Goal: Task Accomplishment & Management: Manage account settings

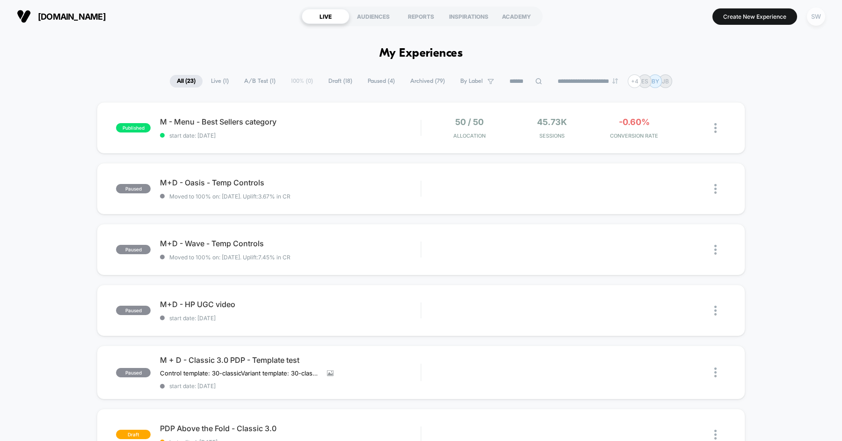
click at [812, 12] on div "SW" at bounding box center [816, 16] width 18 height 18
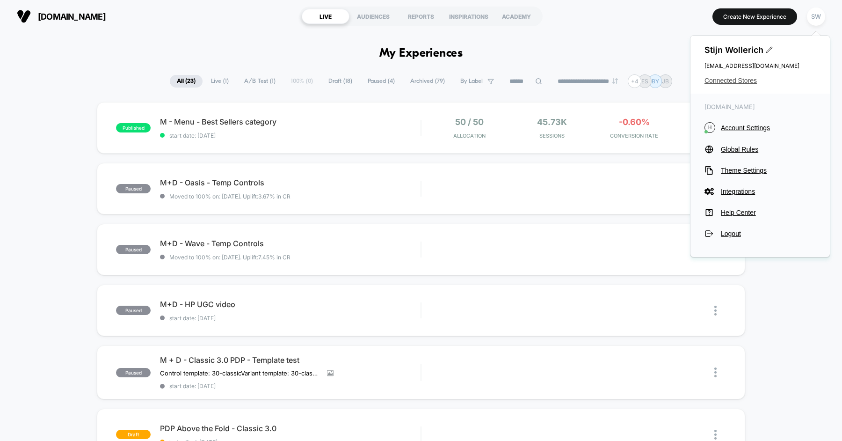
click at [738, 79] on span "Connected Stores" at bounding box center [760, 80] width 111 height 7
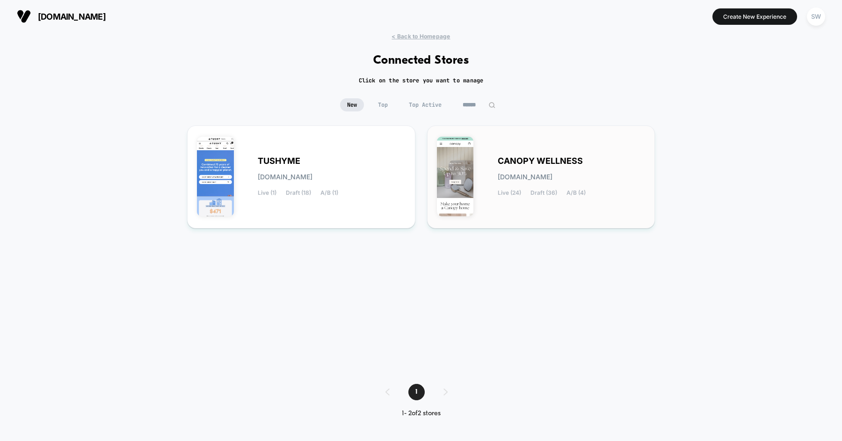
click at [522, 160] on span "CANOPY WELLNESS" at bounding box center [540, 161] width 85 height 7
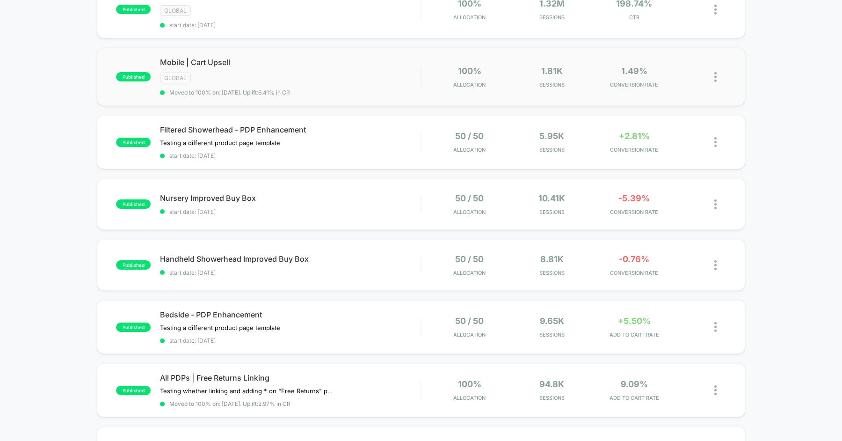
scroll to position [123, 0]
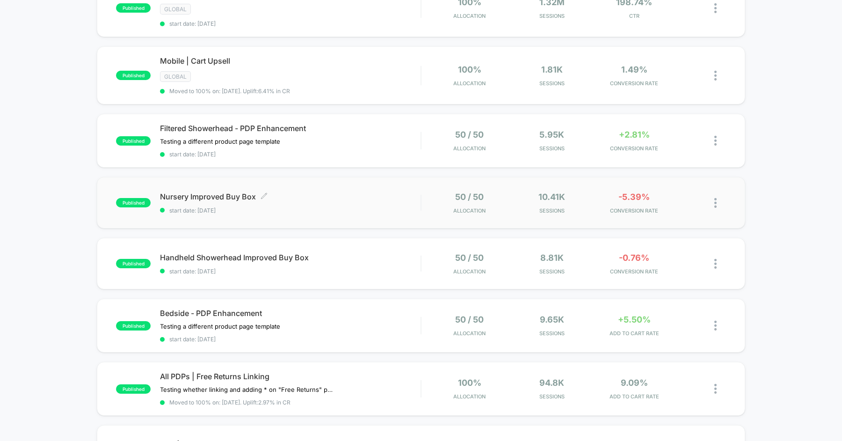
click at [324, 193] on span "Nursery Improved Buy Box Click to edit experience details" at bounding box center [290, 196] width 261 height 9
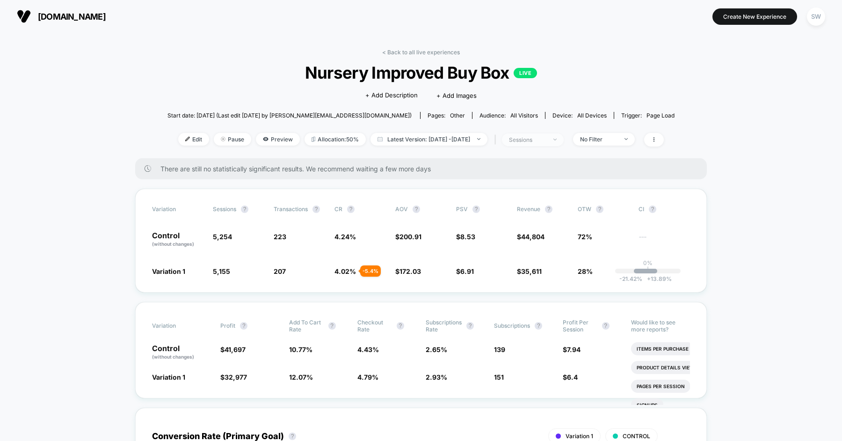
click at [535, 136] on div "sessions" at bounding box center [527, 139] width 37 height 7
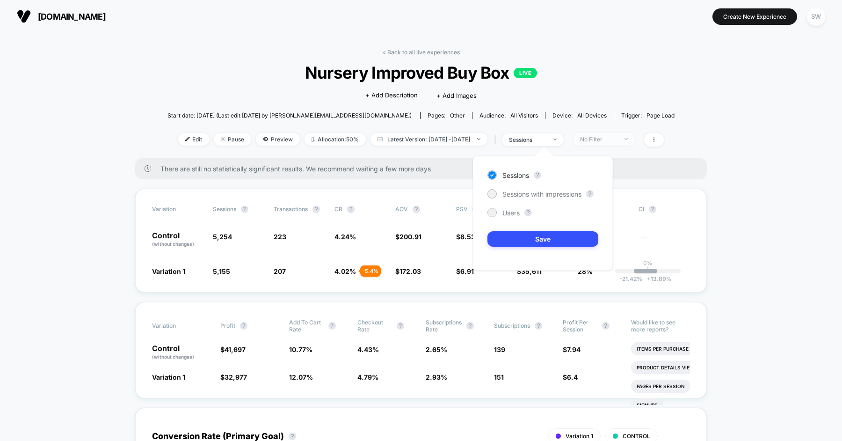
click at [618, 139] on div "No Filter" at bounding box center [598, 139] width 37 height 7
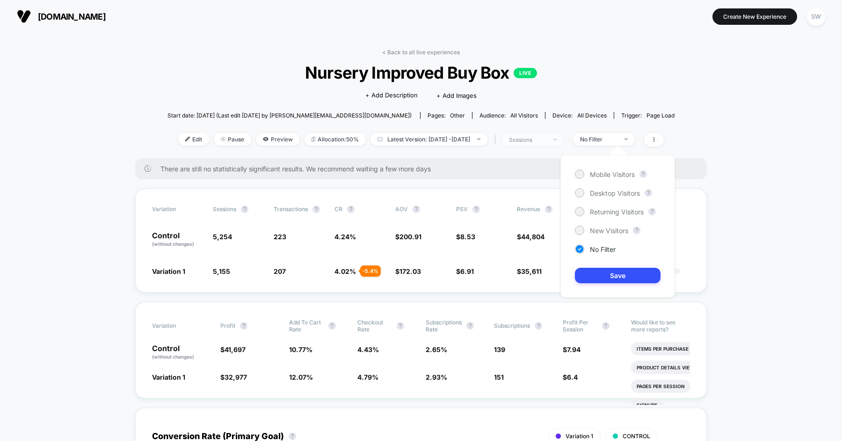
click at [547, 138] on div "sessions" at bounding box center [527, 139] width 37 height 7
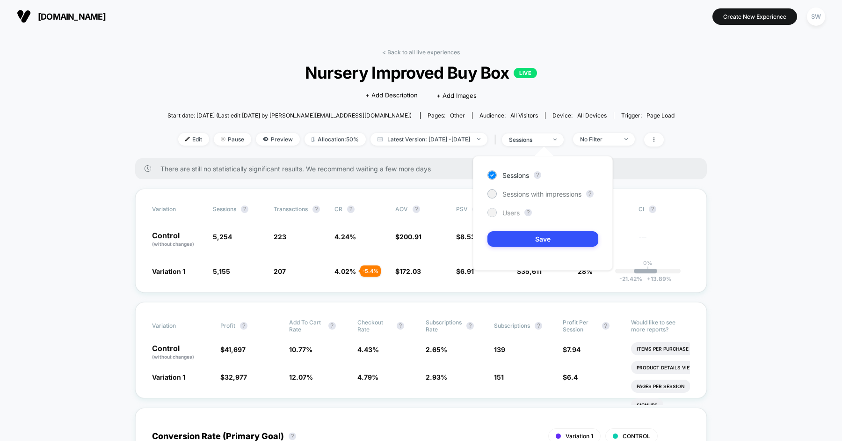
click at [503, 211] on span "Users" at bounding box center [511, 213] width 17 height 8
click at [526, 237] on button "Save" at bounding box center [543, 238] width 111 height 15
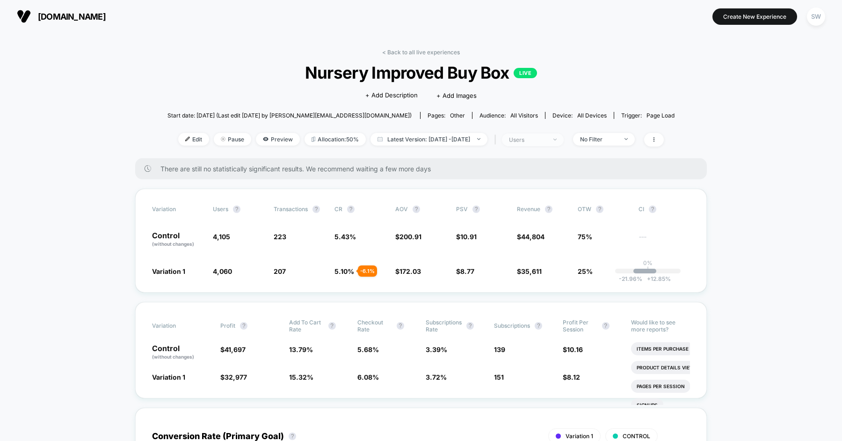
click at [547, 138] on div "users" at bounding box center [527, 139] width 37 height 7
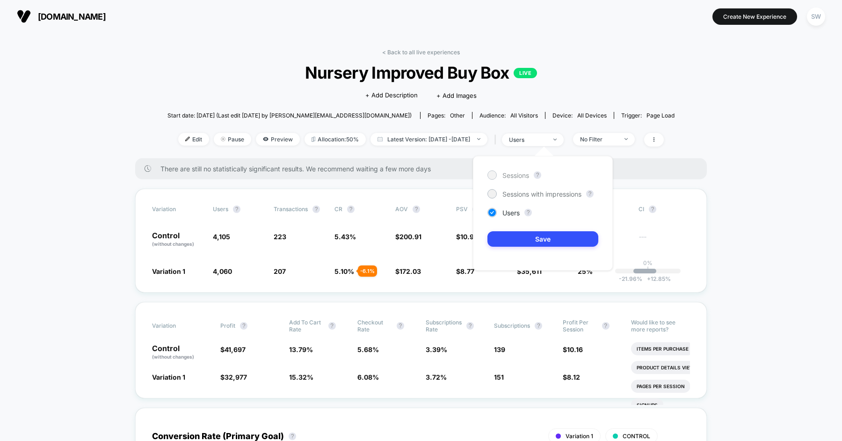
click at [512, 176] on span "Sessions" at bounding box center [516, 175] width 27 height 8
click at [532, 234] on button "Save" at bounding box center [543, 238] width 111 height 15
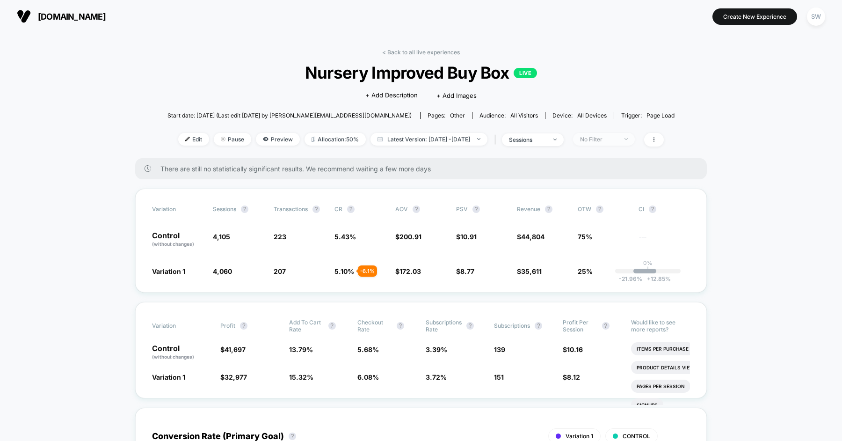
click at [604, 134] on span "No Filter" at bounding box center [604, 139] width 62 height 13
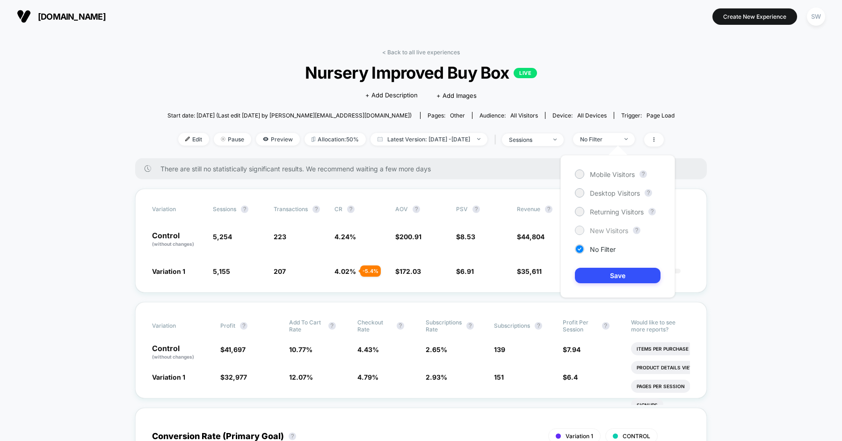
click at [608, 232] on span "New Visitors" at bounding box center [609, 230] width 38 height 8
click at [606, 274] on button "Save" at bounding box center [618, 275] width 86 height 15
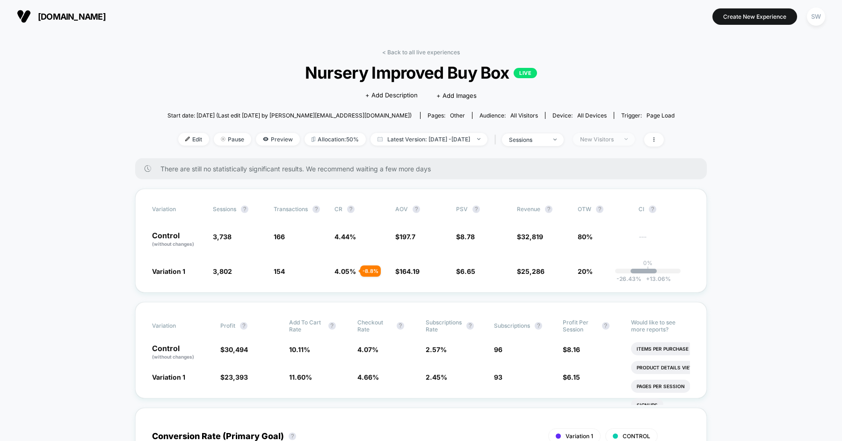
click at [614, 138] on div "New Visitors" at bounding box center [598, 139] width 37 height 7
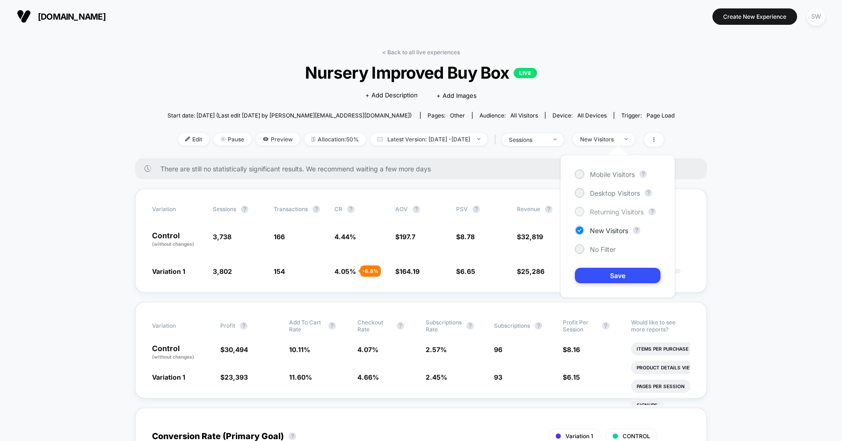
click at [608, 213] on span "Returning Visitors" at bounding box center [617, 212] width 54 height 8
click at [608, 270] on button "Save" at bounding box center [618, 275] width 86 height 15
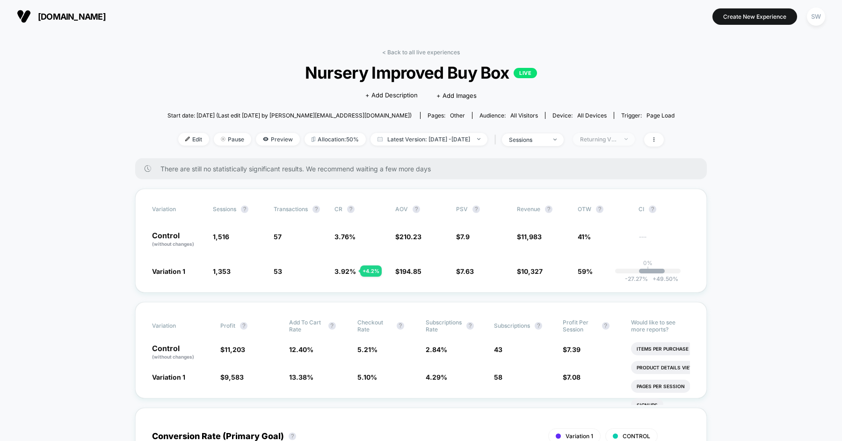
click at [615, 140] on div "Returning Visitors" at bounding box center [598, 139] width 37 height 7
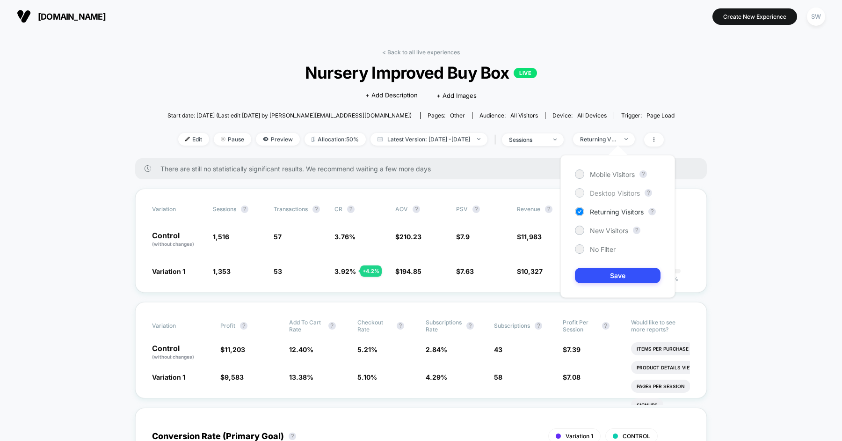
click at [610, 194] on span "Desktop Visitors" at bounding box center [615, 193] width 50 height 8
click at [612, 276] on button "Save" at bounding box center [618, 275] width 86 height 15
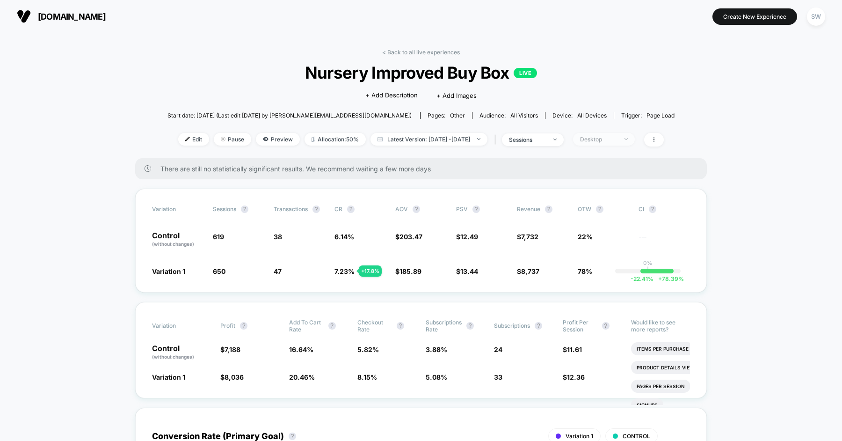
click at [618, 140] on div "Desktop" at bounding box center [598, 139] width 37 height 7
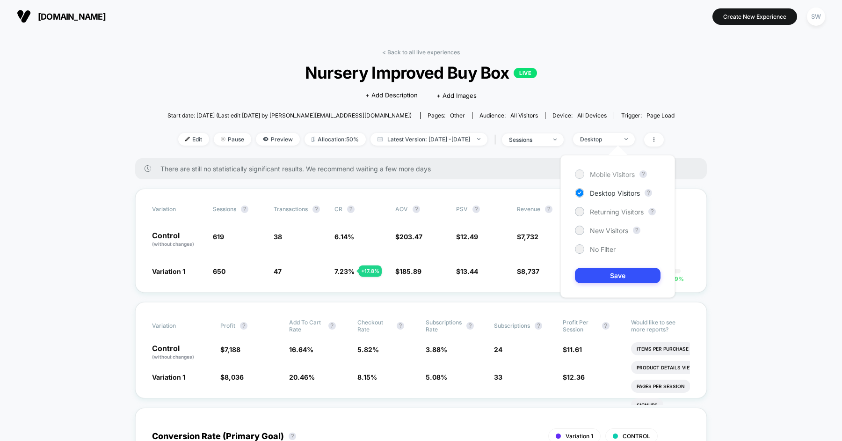
click at [614, 172] on span "Mobile Visitors" at bounding box center [612, 174] width 45 height 8
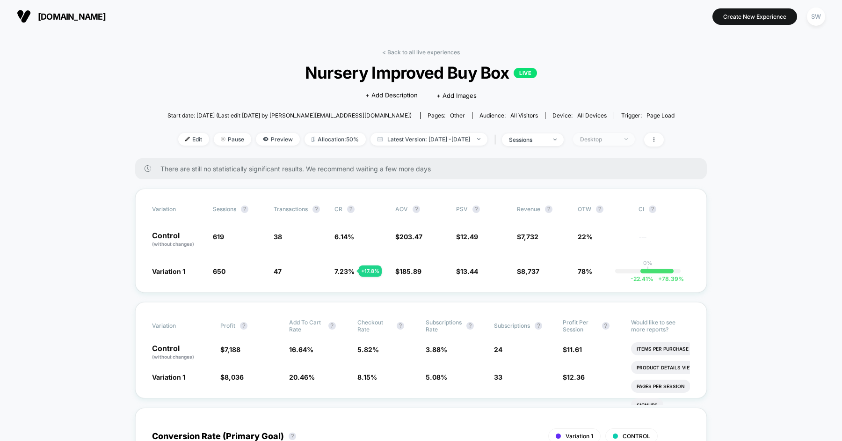
click at [618, 141] on div "Desktop" at bounding box center [598, 139] width 37 height 7
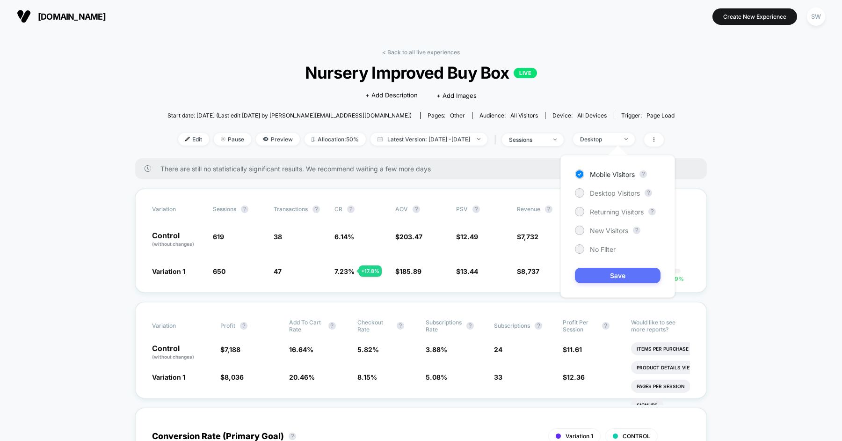
click at [609, 273] on button "Save" at bounding box center [618, 275] width 86 height 15
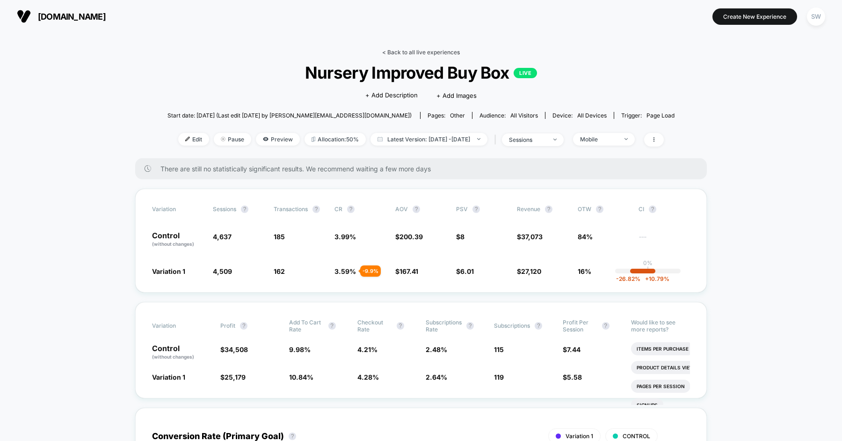
click at [427, 51] on link "< Back to all live experiences" at bounding box center [421, 52] width 78 height 7
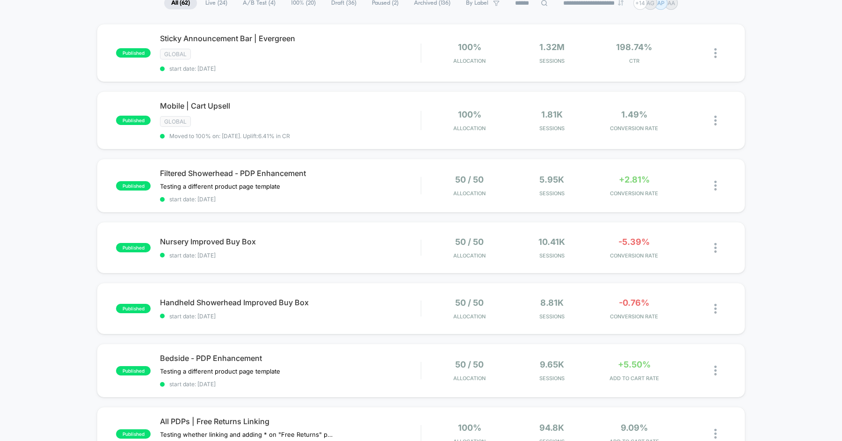
scroll to position [92, 0]
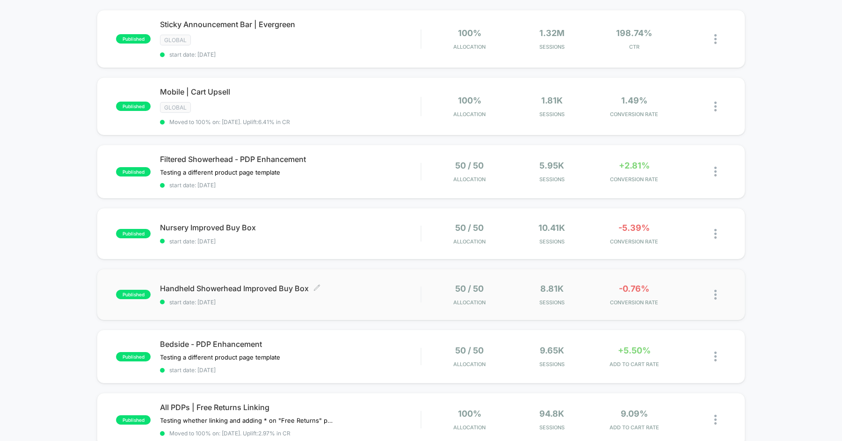
click at [366, 299] on span "start date: [DATE]" at bounding box center [290, 302] width 261 height 7
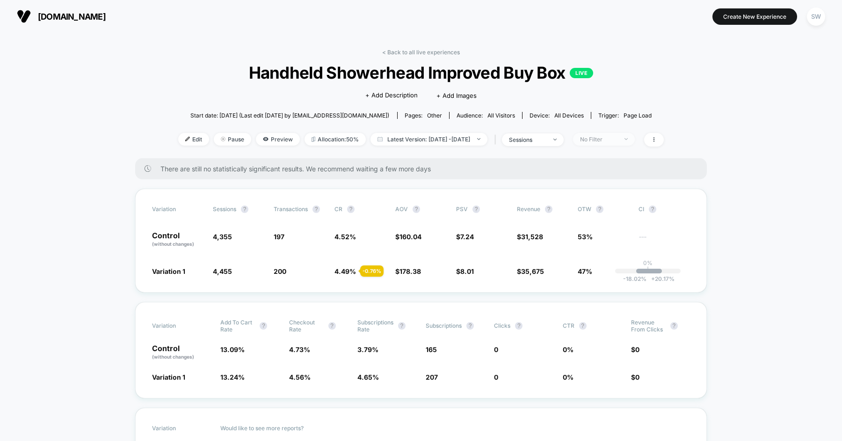
click at [600, 140] on div "No Filter" at bounding box center [598, 139] width 37 height 7
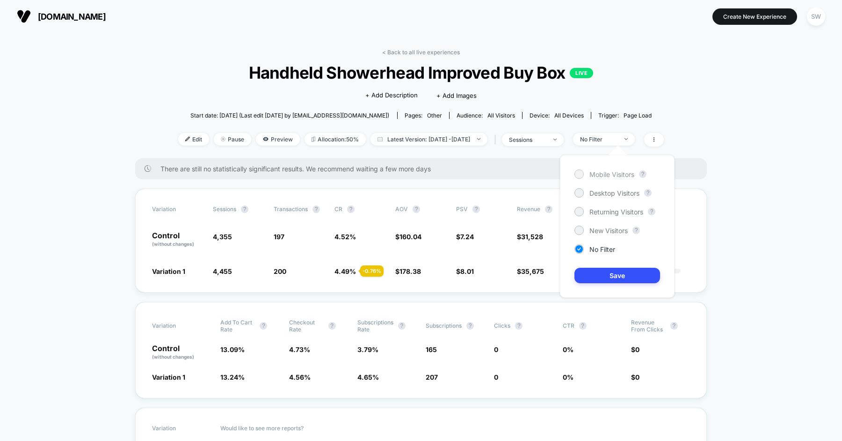
click at [597, 174] on span "Mobile Visitors" at bounding box center [612, 174] width 45 height 8
click at [605, 277] on button "Save" at bounding box center [618, 275] width 86 height 15
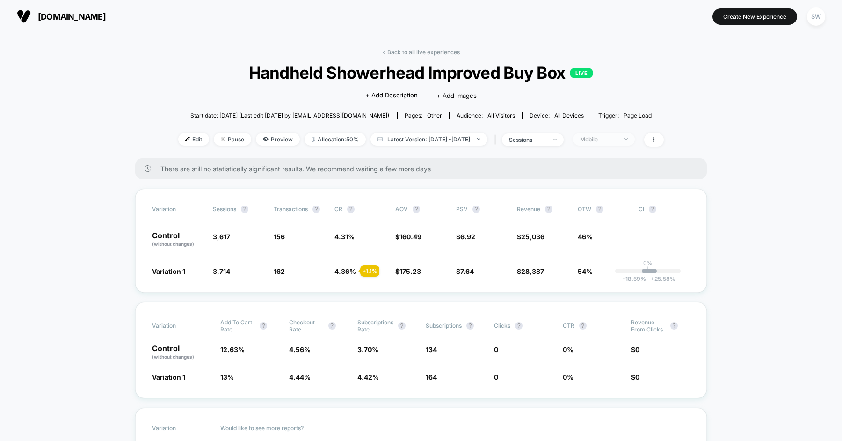
click at [627, 135] on span "Mobile" at bounding box center [604, 139] width 62 height 13
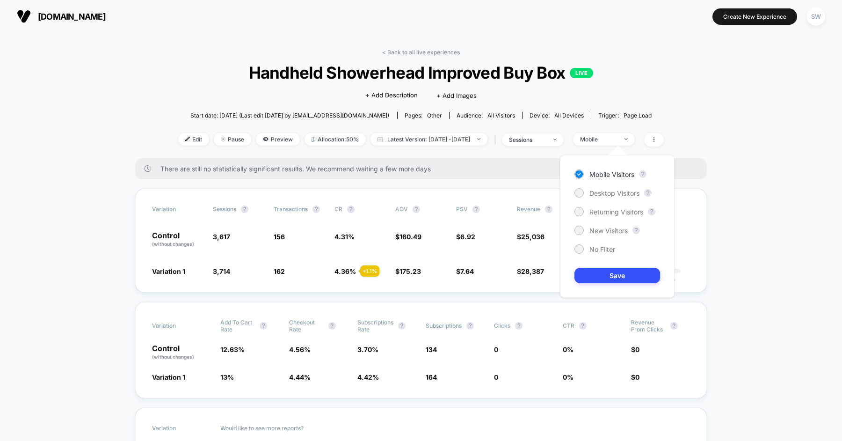
click at [606, 197] on div "Mobile Visitors ? Desktop Visitors ? Returning Visitors ? New Visitors ? No Fil…" at bounding box center [617, 226] width 115 height 143
click at [606, 196] on span "Desktop Visitors" at bounding box center [615, 193] width 50 height 8
click at [609, 273] on button "Save" at bounding box center [618, 275] width 86 height 15
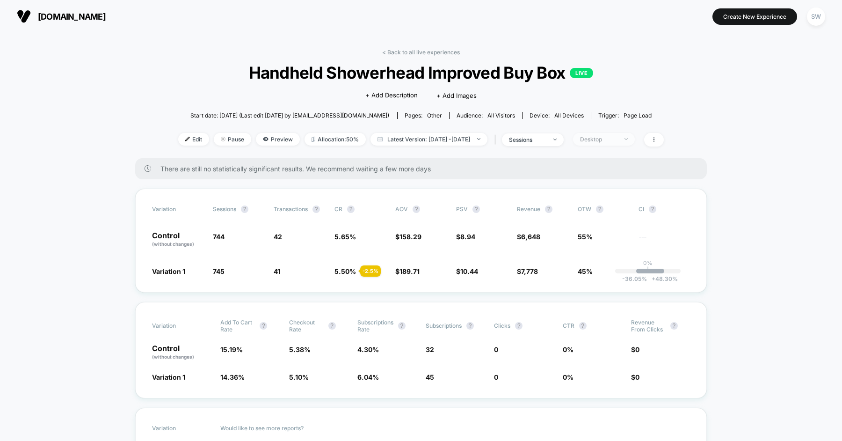
click at [618, 139] on div "Desktop" at bounding box center [598, 139] width 37 height 7
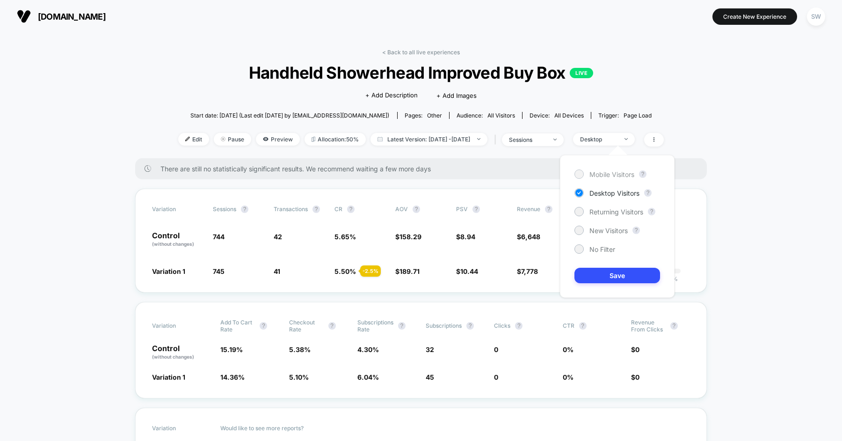
click at [613, 173] on span "Mobile Visitors" at bounding box center [612, 174] width 45 height 8
click at [618, 270] on button "Save" at bounding box center [618, 275] width 86 height 15
